Goal: Navigation & Orientation: Find specific page/section

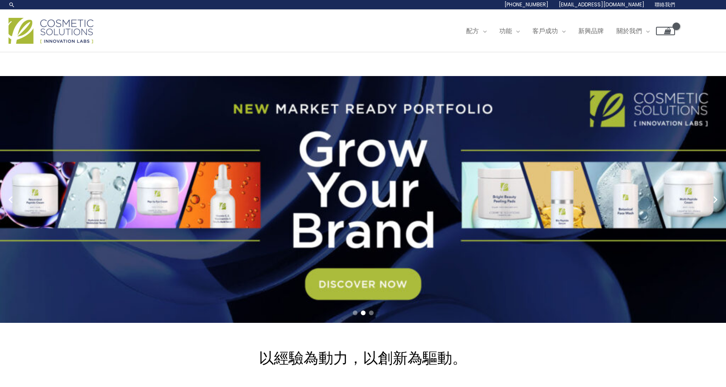
click at [460, 44] on ul "配方 選單切換 研究與創新 市場現成配方 定製配方 功能 選單切換 自有品牌 製造業 統包包裝 品質保證 客戶成功 選單切換 帳戶管理 行銷支援 品牌提升計劃…" at bounding box center [567, 30] width 215 height 25
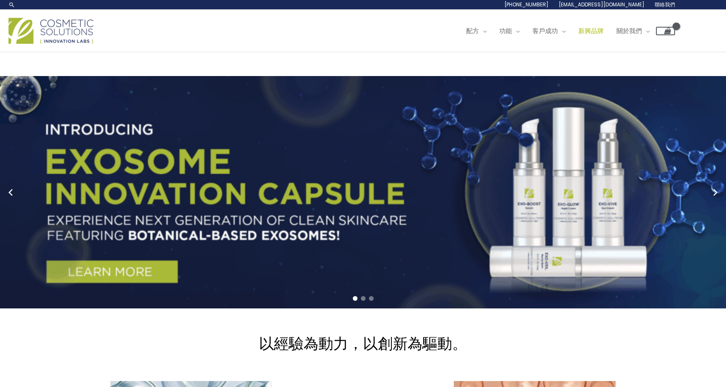
click at [578, 35] on font "新興品牌" at bounding box center [590, 30] width 25 height 9
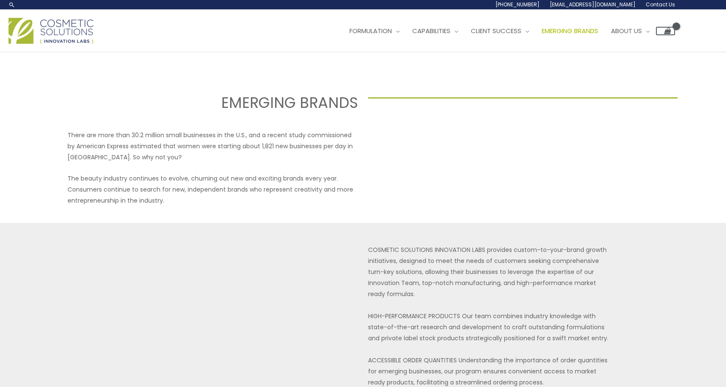
select select
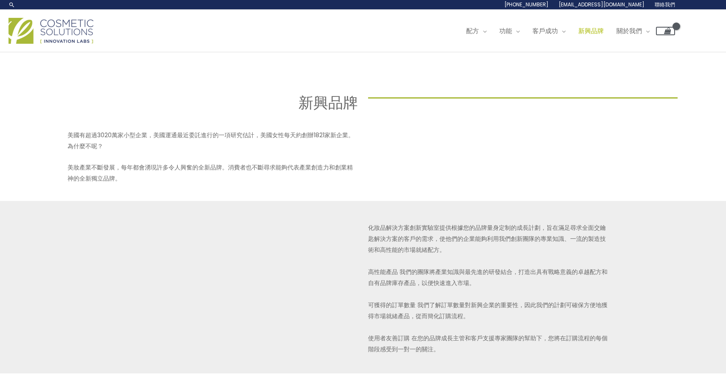
click at [56, 44] on img at bounding box center [50, 31] width 85 height 26
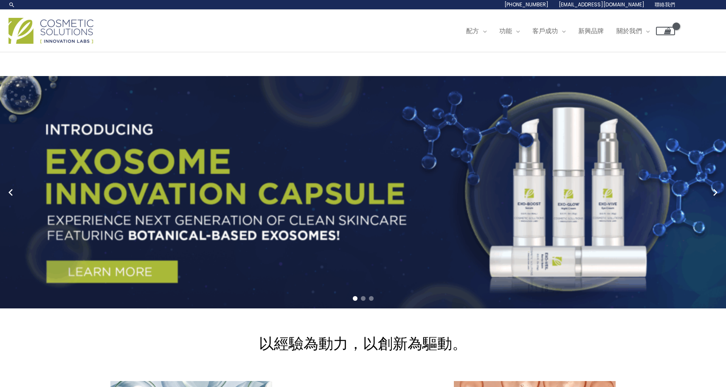
scroll to position [2, 0]
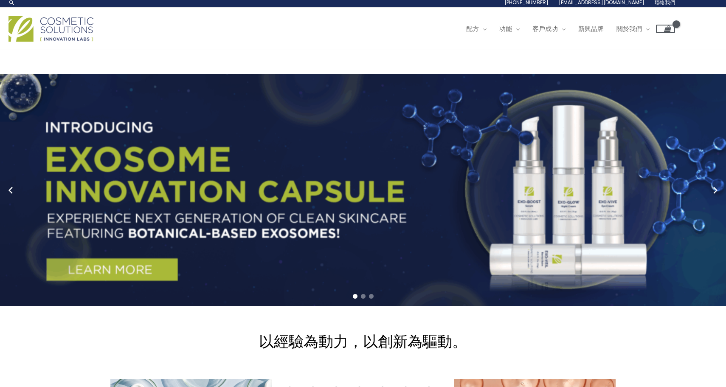
click at [0, 0] on input "搜尋..." at bounding box center [0, 0] width 0 height 0
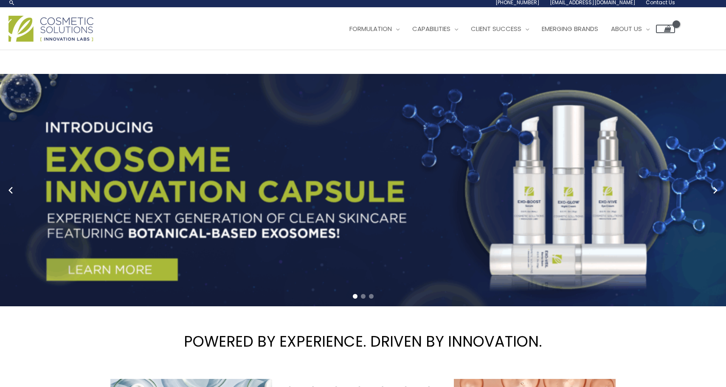
drag, startPoint x: 0, startPoint y: 0, endPoint x: 166, endPoint y: 84, distance: 185.4
click at [166, 44] on div "Main Menu Formulation Menu Toggle Research and Innovation Market Ready Formulas…" at bounding box center [341, 29] width 666 height 30
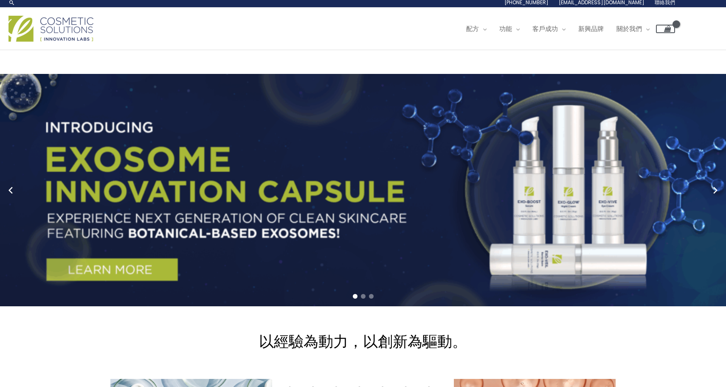
click at [460, 42] on ul "配方 選單切換 研究與創新 市場現成配方 定製配方 功能 選單切換 自有品牌 製造業 統包包裝 品質保證 客戶成功 選單切換 帳戶管理 行銷支援 品牌提升計劃…" at bounding box center [567, 28] width 215 height 25
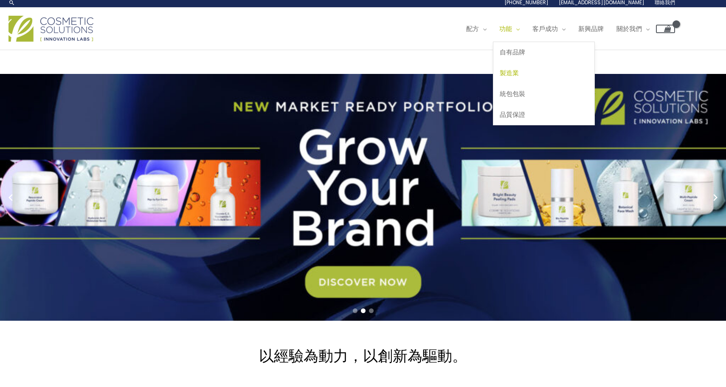
click at [500, 77] on font "製造業" at bounding box center [509, 72] width 19 height 9
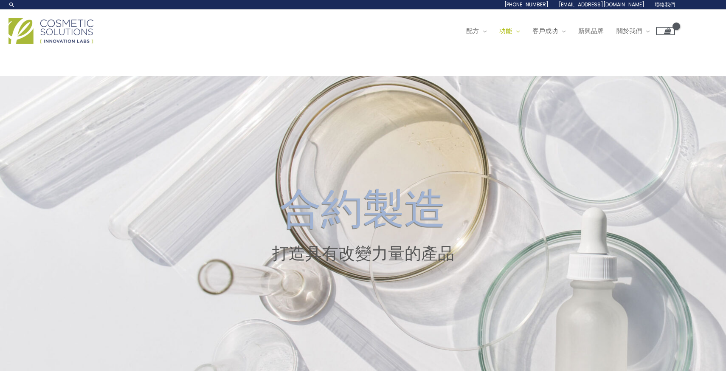
click at [68, 44] on img at bounding box center [50, 31] width 85 height 26
